Goal: Task Accomplishment & Management: Manage account settings

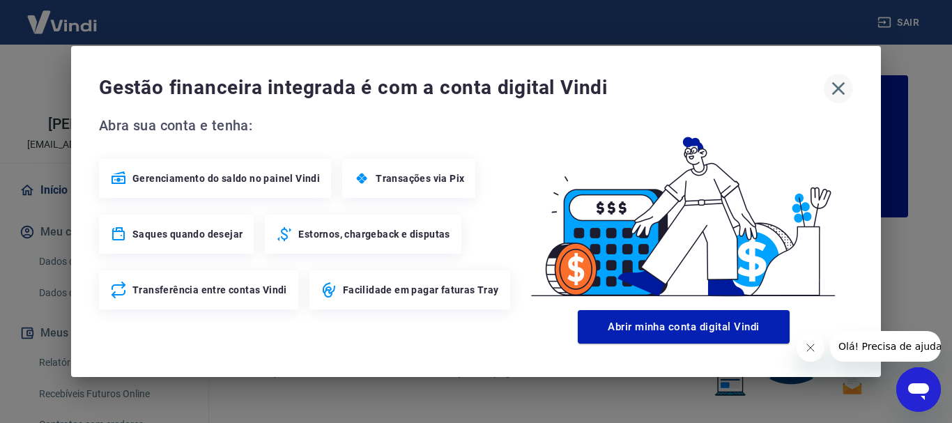
click at [836, 86] on icon "button" at bounding box center [838, 88] width 13 height 13
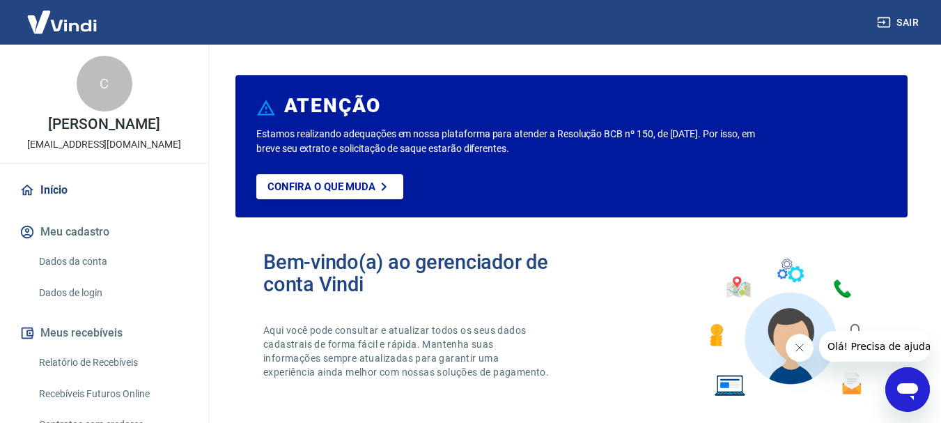
scroll to position [70, 0]
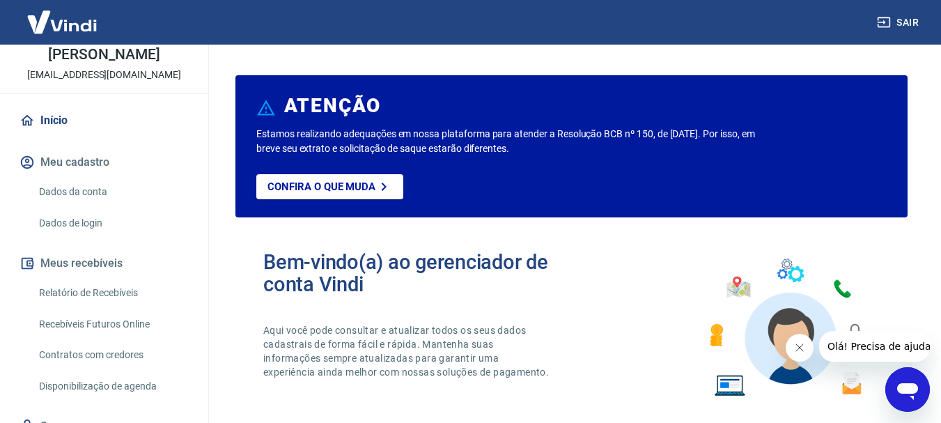
click at [70, 199] on link "Dados da conta" at bounding box center [112, 192] width 158 height 29
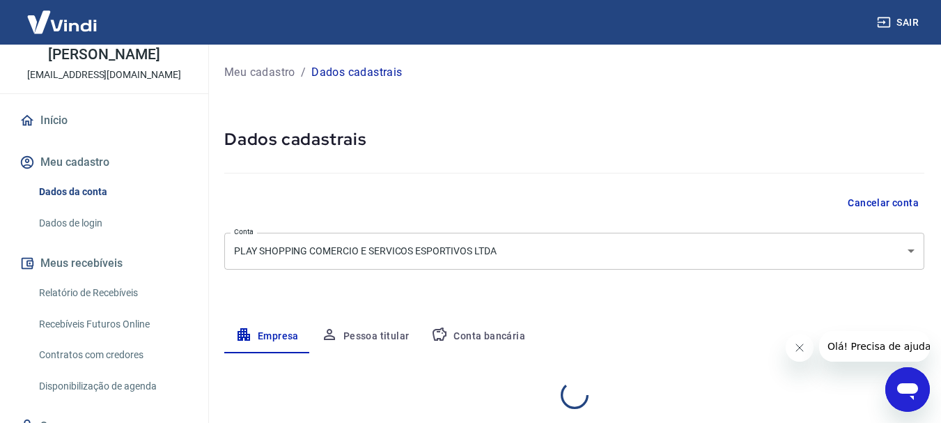
select select "SP"
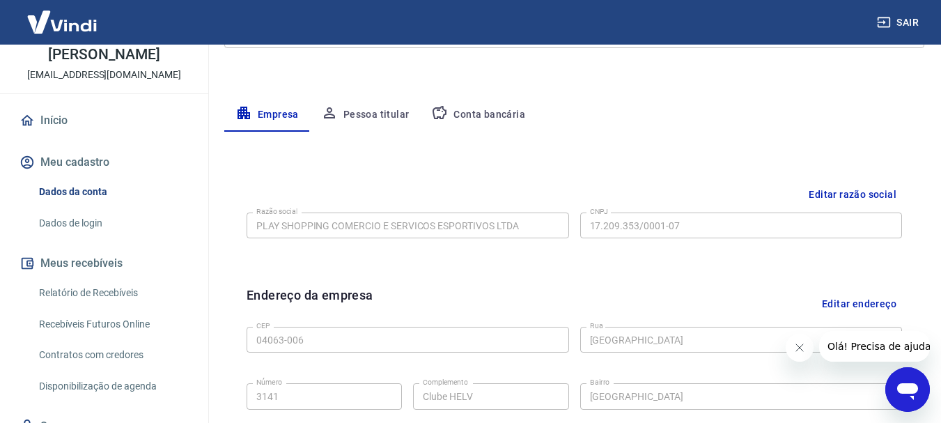
scroll to position [139, 0]
